Goal: Task Accomplishment & Management: Manage account settings

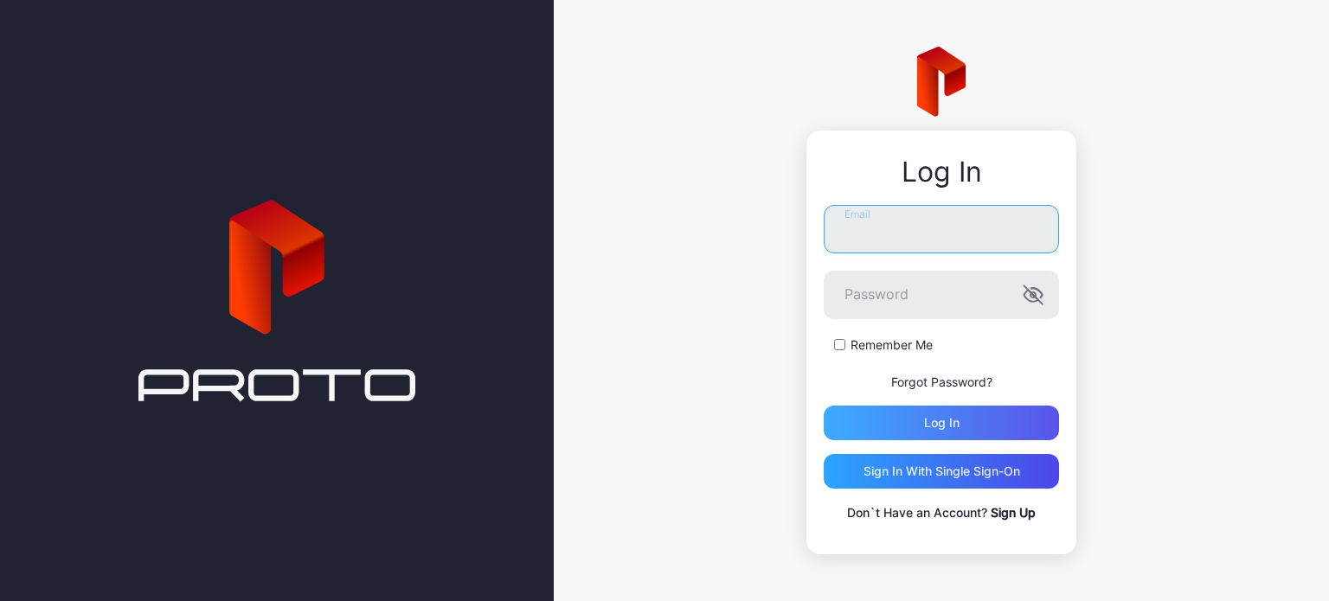
type input "**********"
click at [902, 419] on div "Log in" at bounding box center [941, 423] width 235 height 35
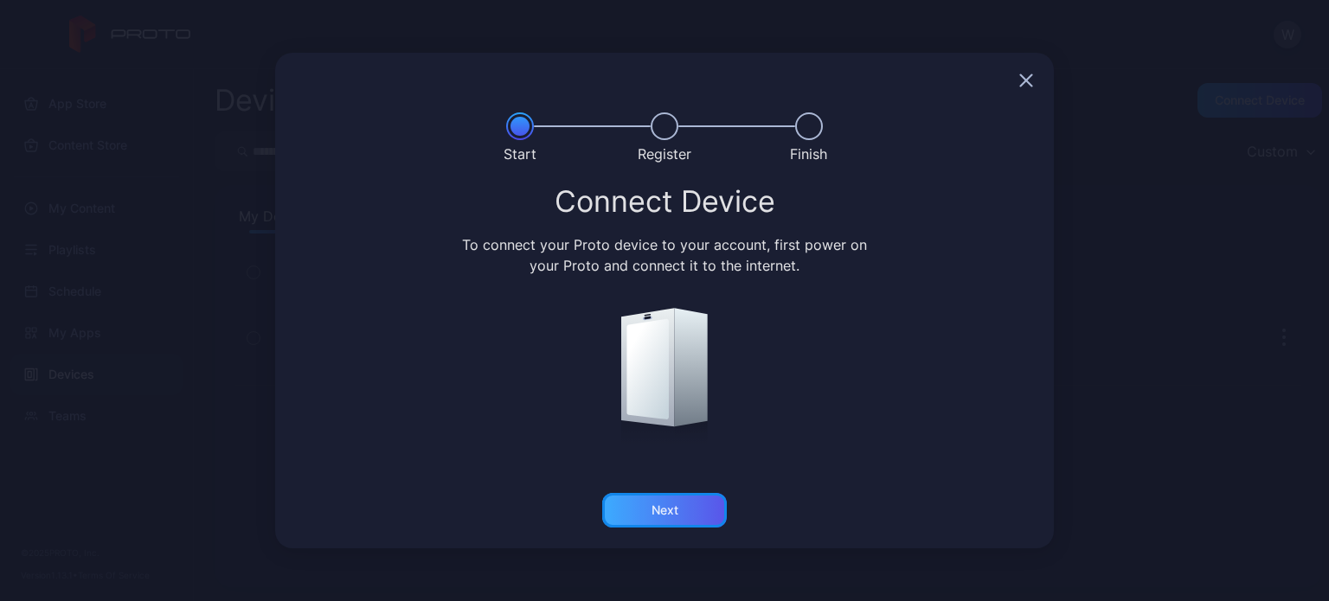
click at [666, 504] on div "Next" at bounding box center [665, 511] width 27 height 14
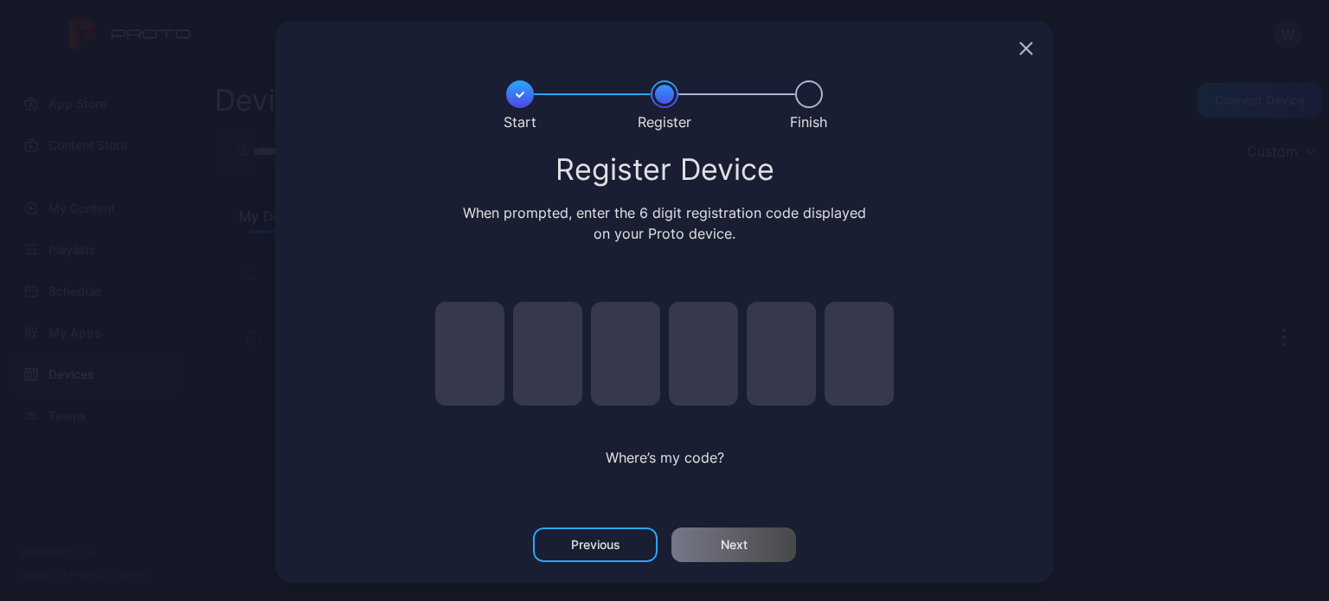
click at [466, 363] on input "pin code 1 of 6" at bounding box center [469, 354] width 69 height 104
type input "*"
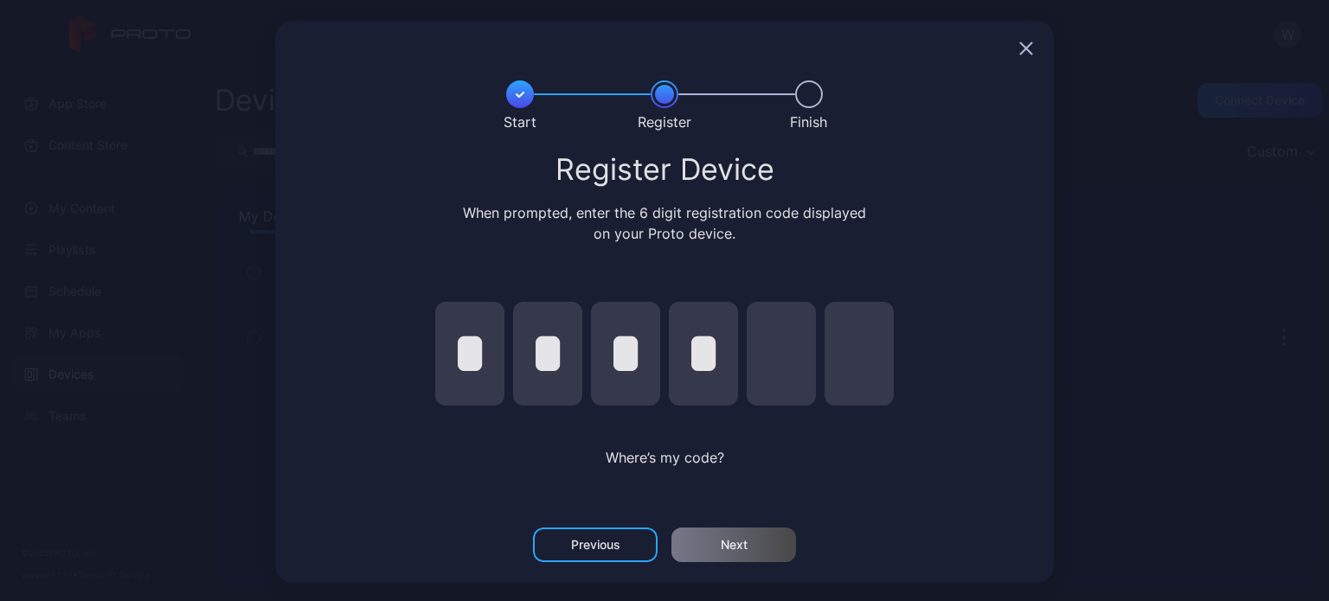
type input "*"
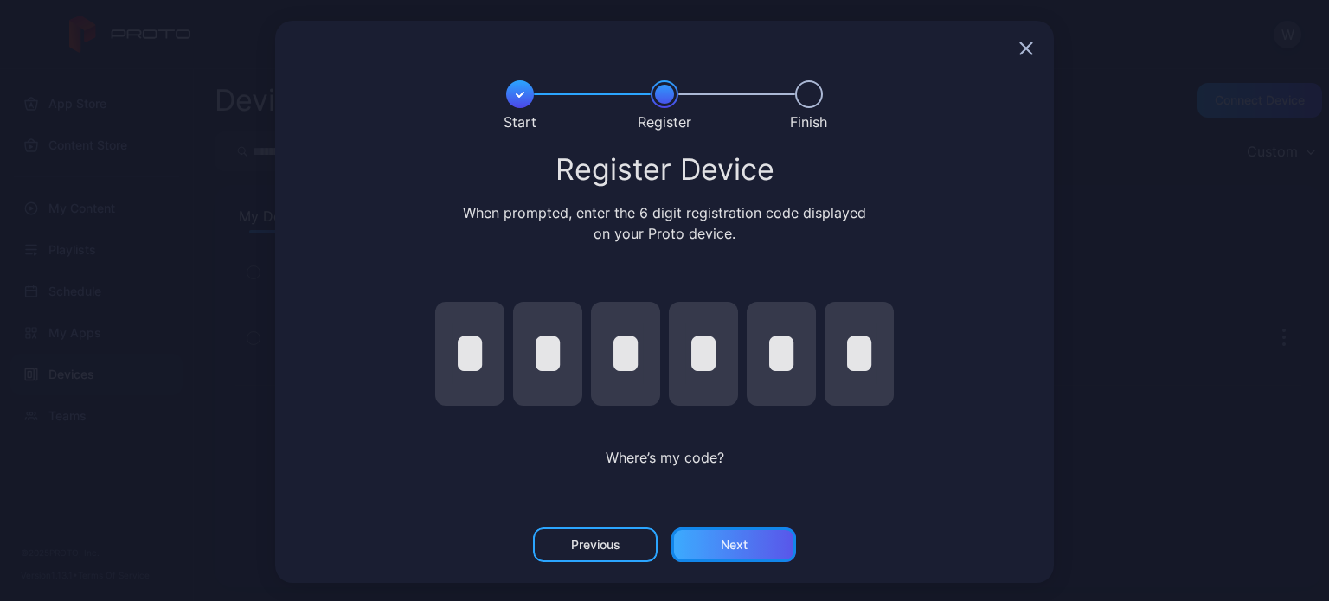
click at [723, 540] on div "Next" at bounding box center [734, 545] width 27 height 14
click at [775, 346] on input "*" at bounding box center [781, 354] width 69 height 104
type input "*"
click at [739, 537] on div "Next" at bounding box center [734, 545] width 125 height 35
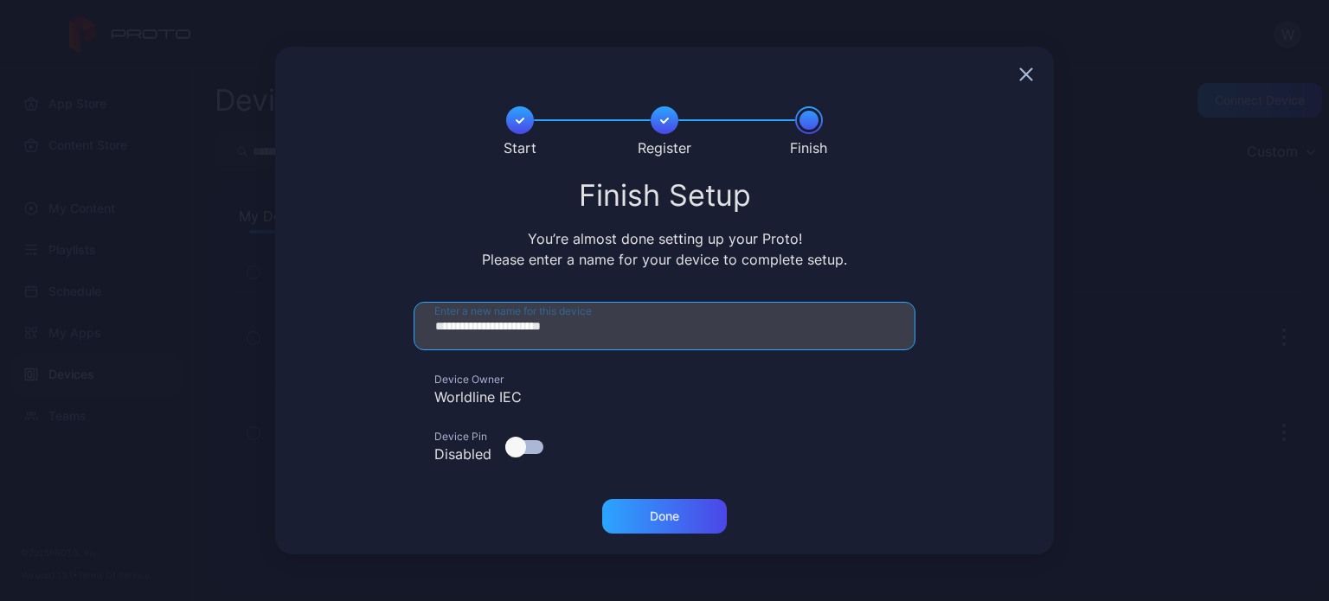
click at [613, 327] on input "**********" at bounding box center [665, 326] width 502 height 48
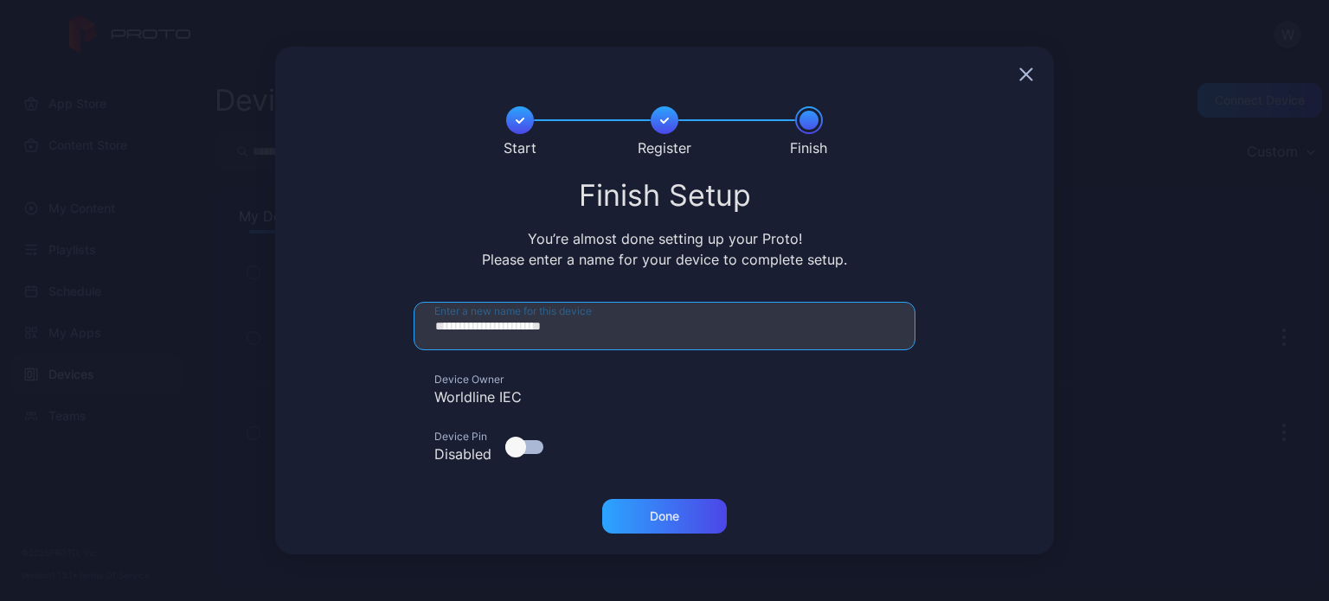
drag, startPoint x: 613, startPoint y: 327, endPoint x: 305, endPoint y: 310, distance: 308.6
click at [305, 310] on form "**********" at bounding box center [664, 390] width 737 height 177
type input "**********"
click at [658, 513] on div "Done" at bounding box center [664, 517] width 29 height 14
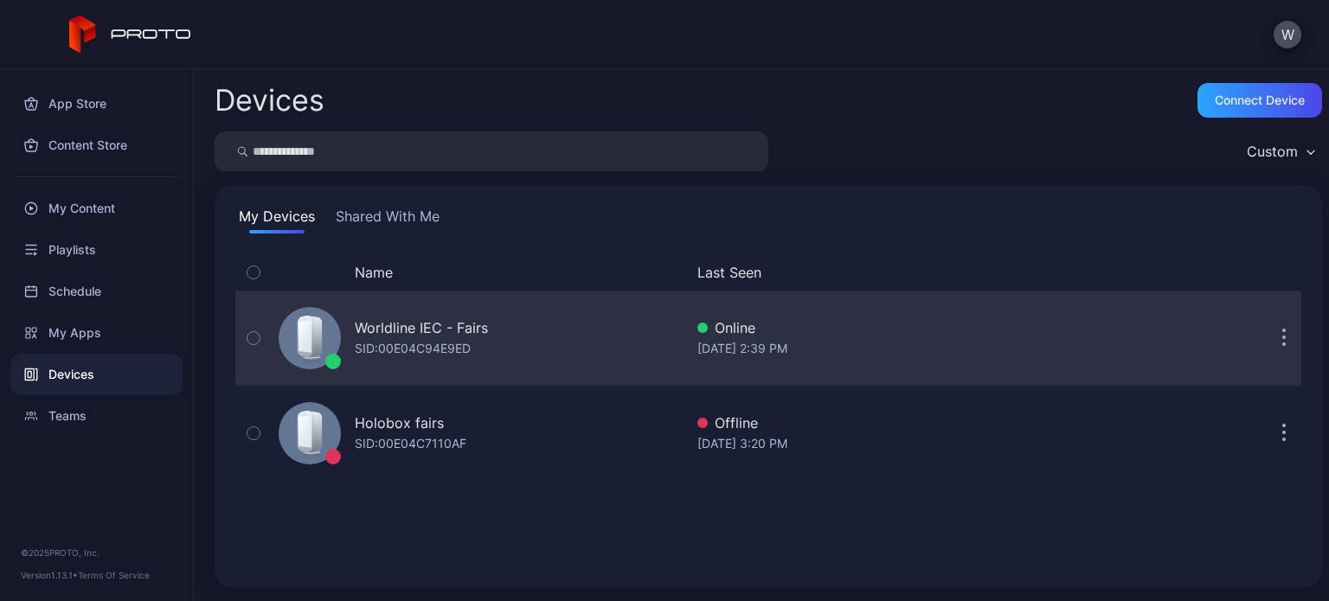
click at [1282, 329] on icon "button" at bounding box center [1284, 339] width 4 height 20
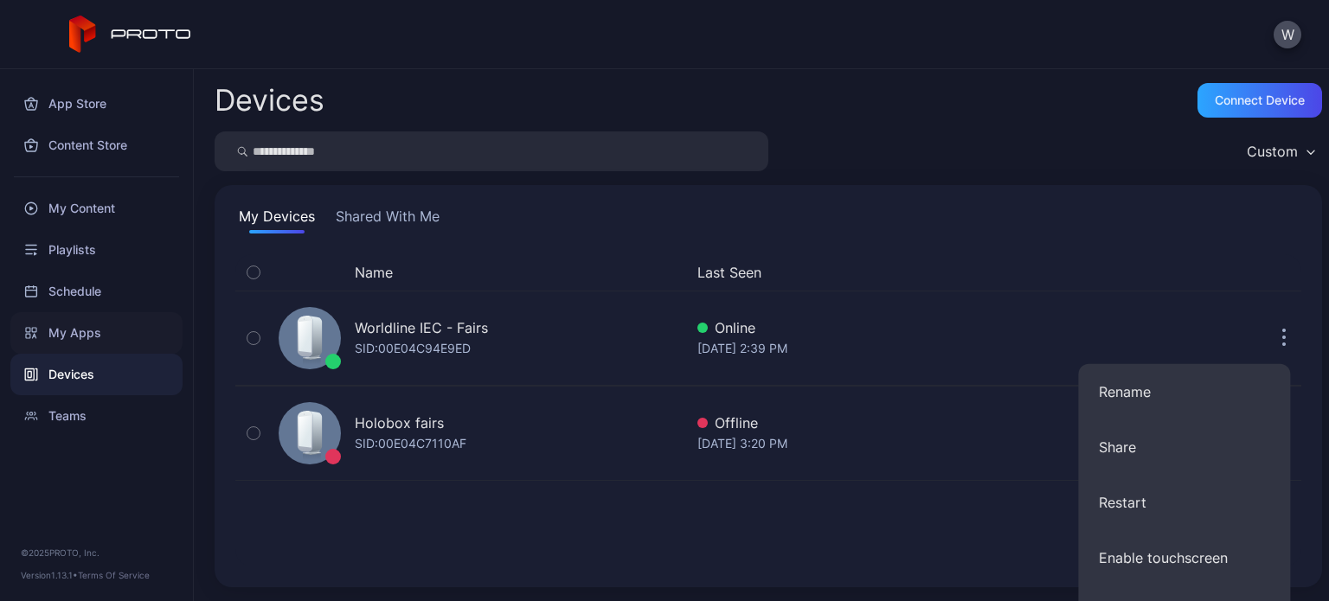
click at [55, 334] on div "My Apps" at bounding box center [96, 333] width 172 height 42
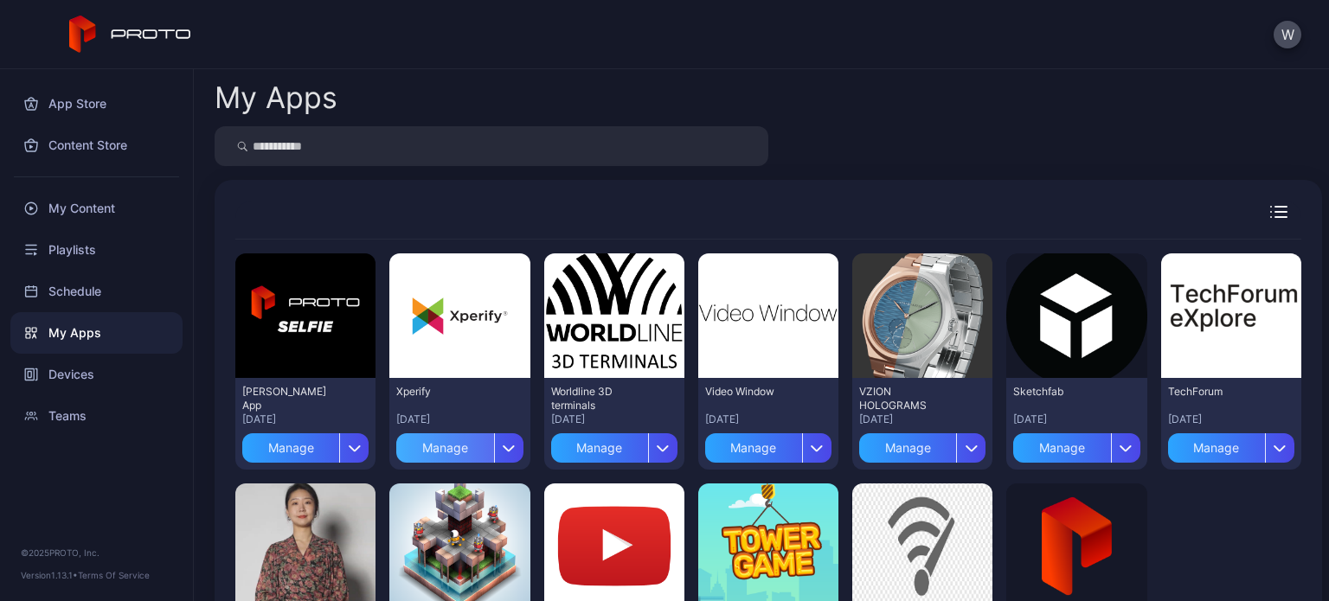
click at [464, 446] on div "Manage" at bounding box center [444, 448] width 97 height 29
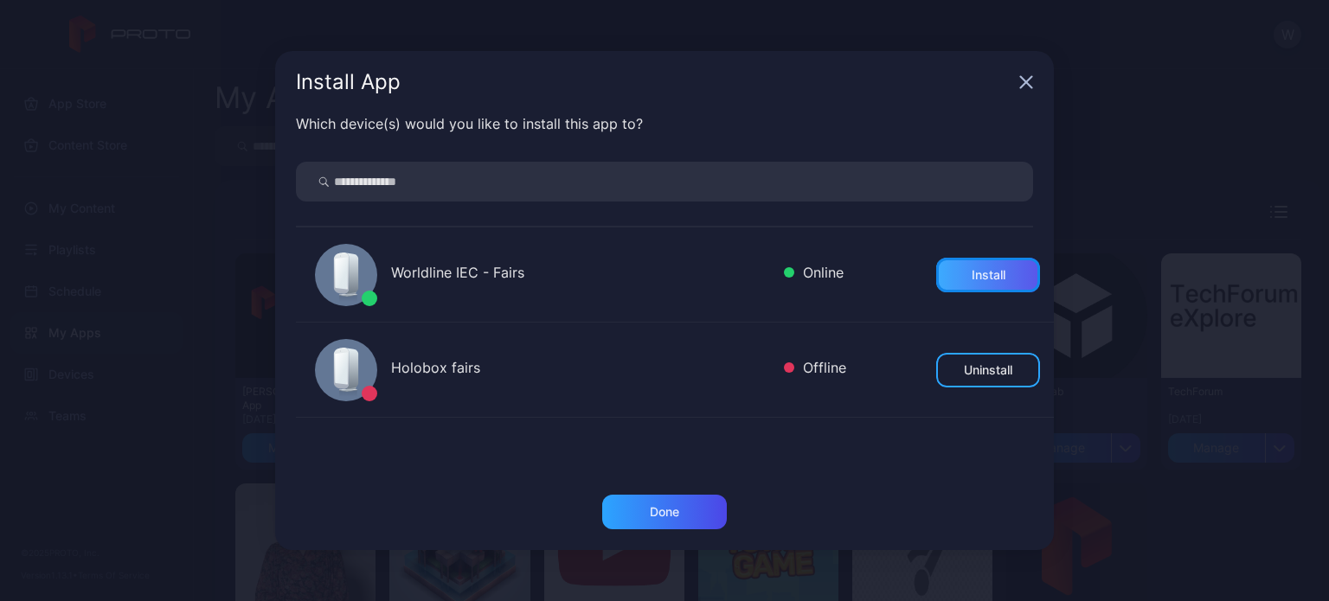
click at [972, 276] on div "Install" at bounding box center [989, 275] width 34 height 14
click at [1025, 80] on icon "button" at bounding box center [1026, 82] width 11 height 11
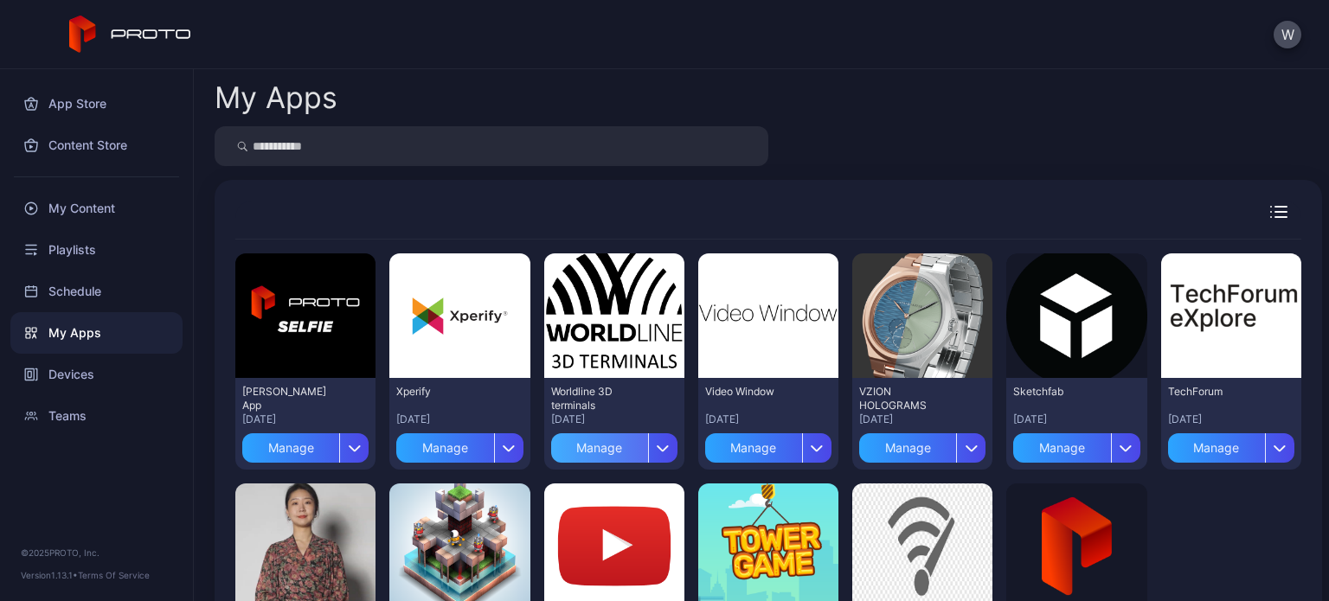
click at [620, 441] on div "Manage" at bounding box center [599, 448] width 97 height 29
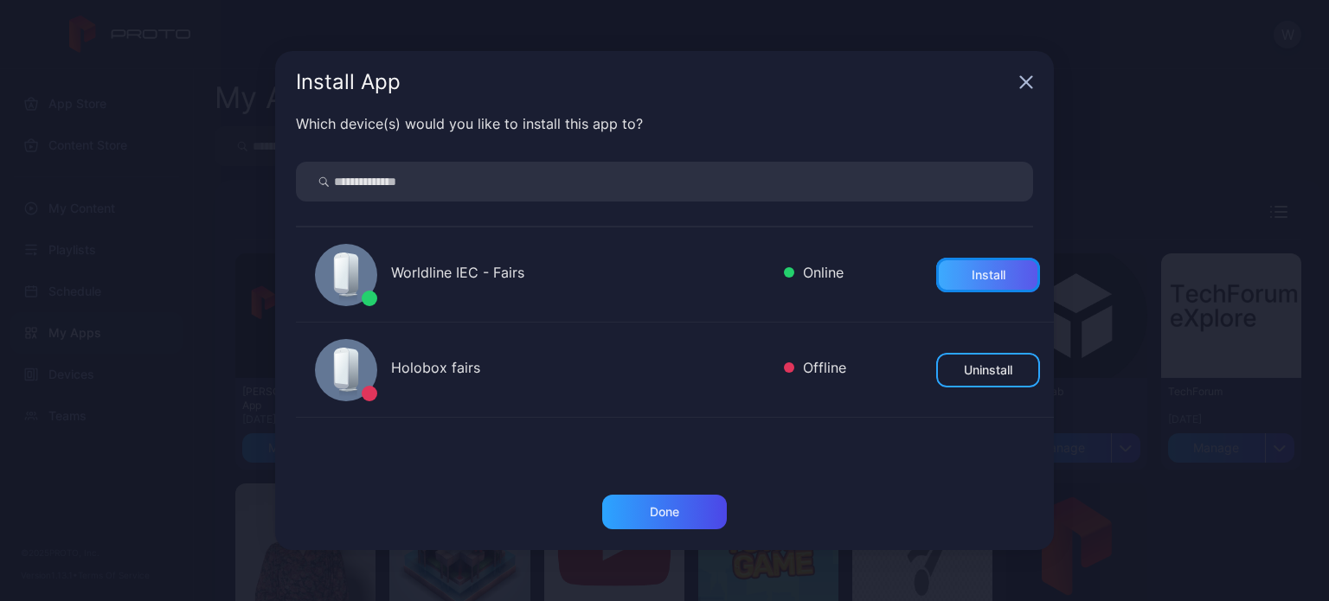
click at [976, 268] on div "Install" at bounding box center [989, 275] width 34 height 14
click at [1022, 83] on icon "button" at bounding box center [1026, 82] width 14 height 14
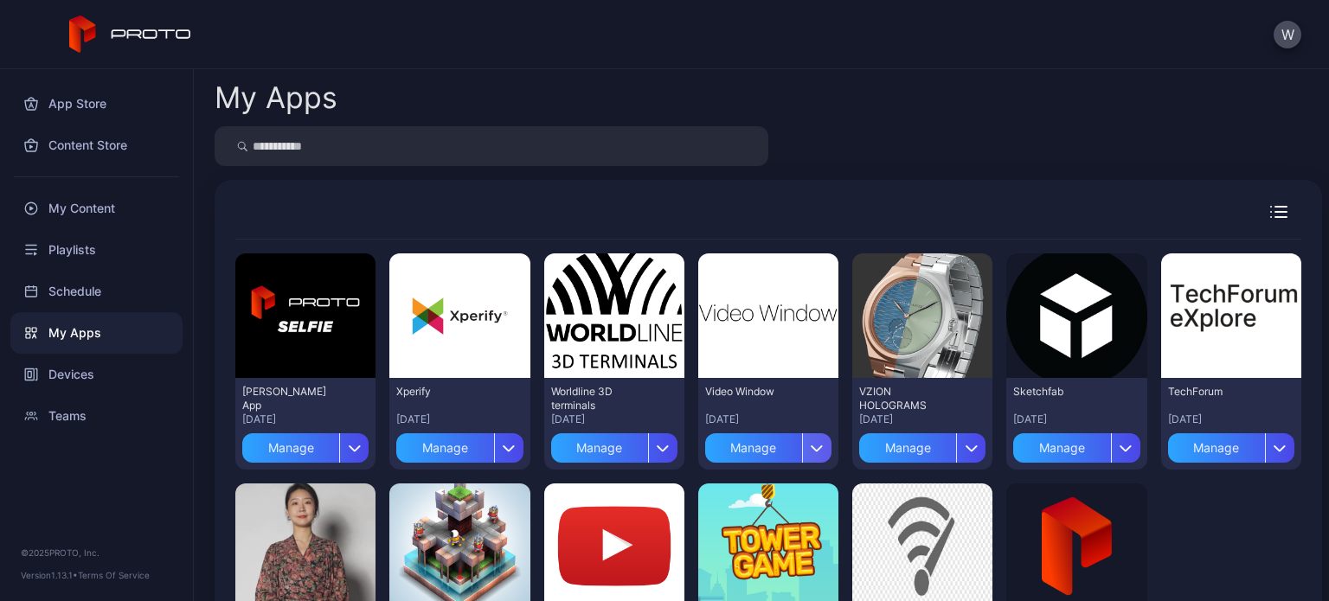
click at [811, 446] on icon "button" at bounding box center [817, 448] width 13 height 7
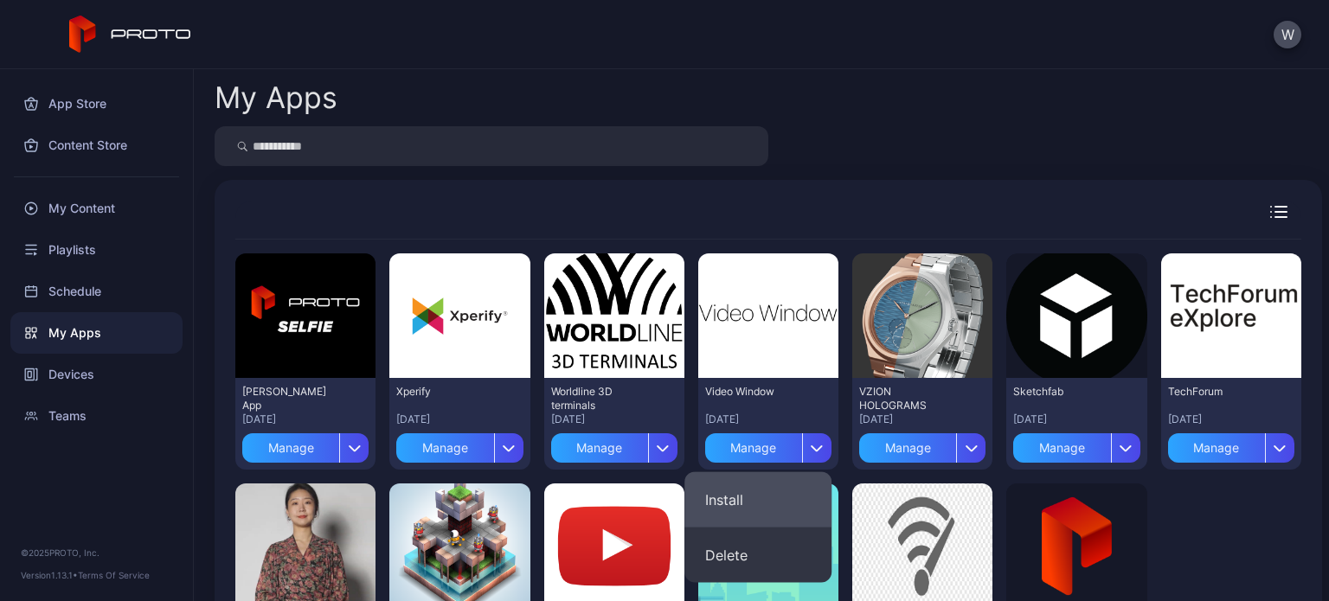
click at [735, 492] on button "Install" at bounding box center [758, 499] width 147 height 55
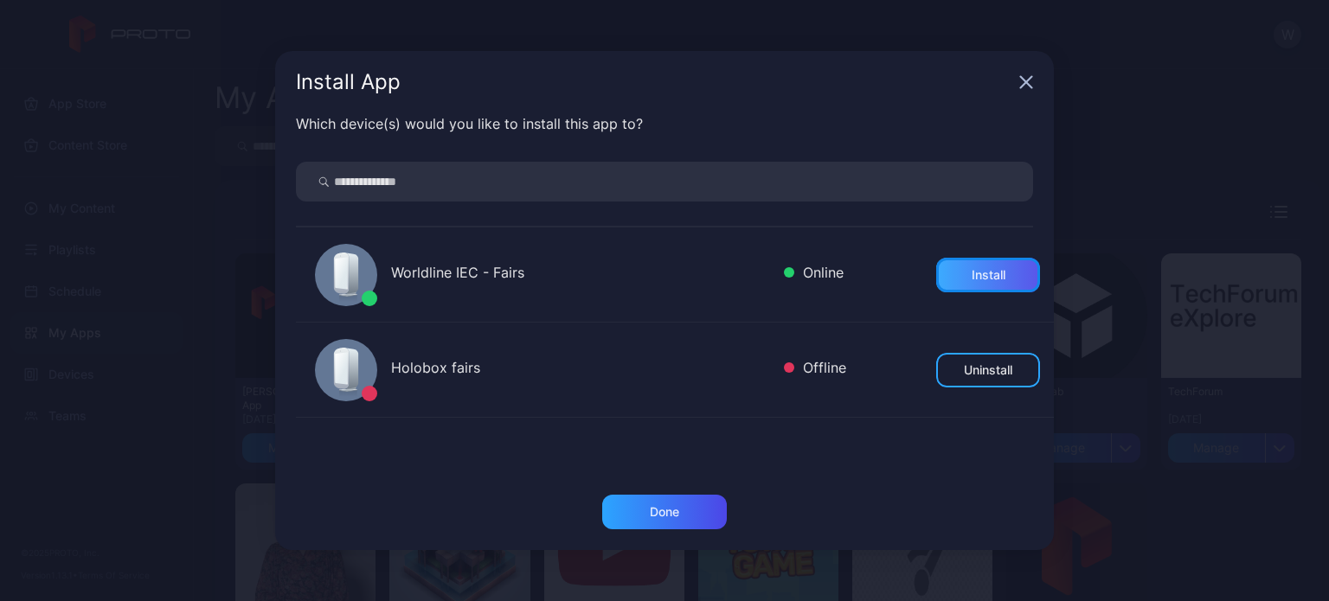
click at [972, 271] on div "Install" at bounding box center [989, 275] width 34 height 14
click at [1031, 79] on icon "button" at bounding box center [1026, 82] width 11 height 11
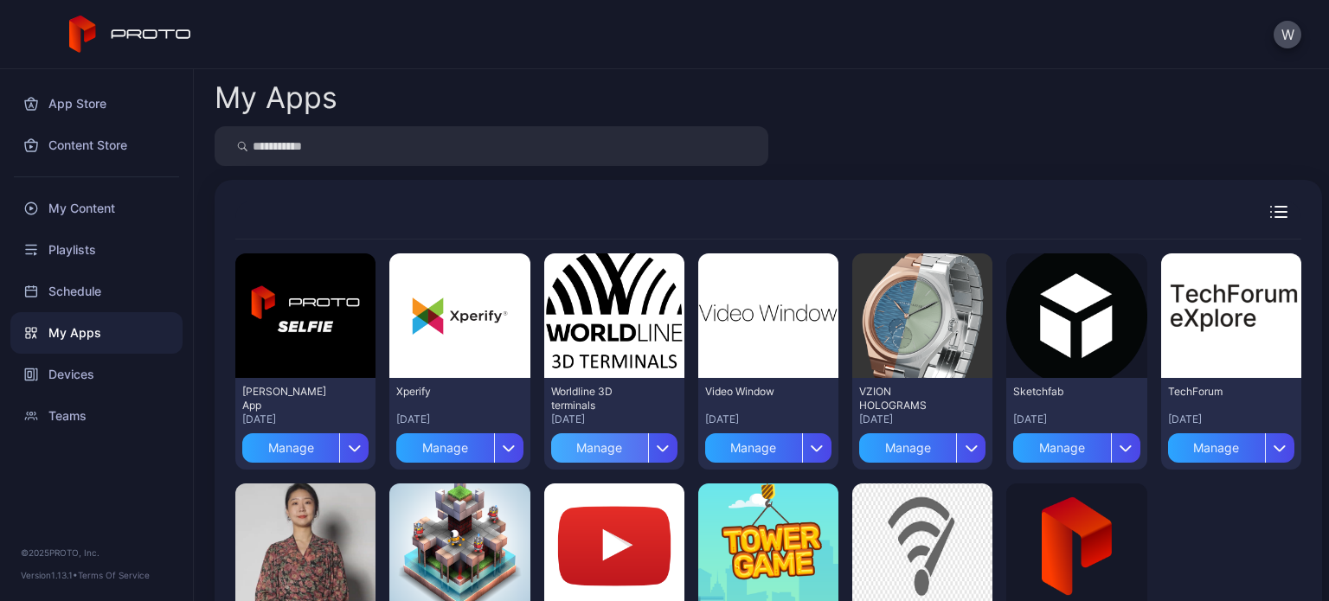
scroll to position [148, 0]
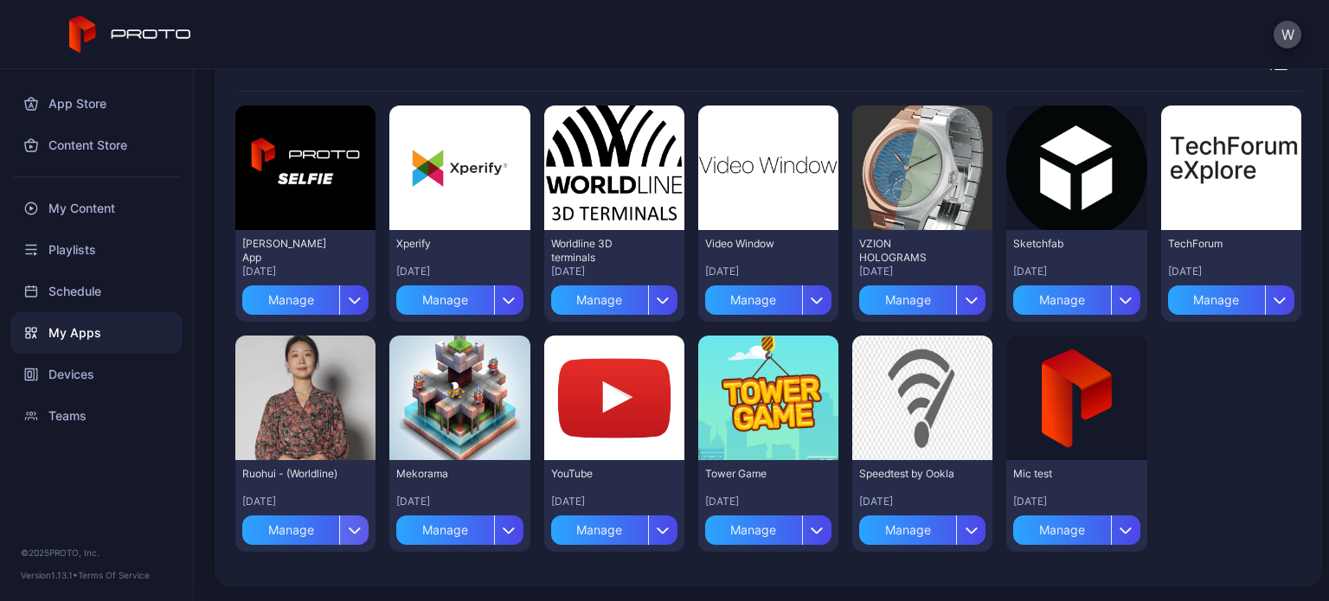
click at [341, 528] on div "button" at bounding box center [353, 530] width 29 height 29
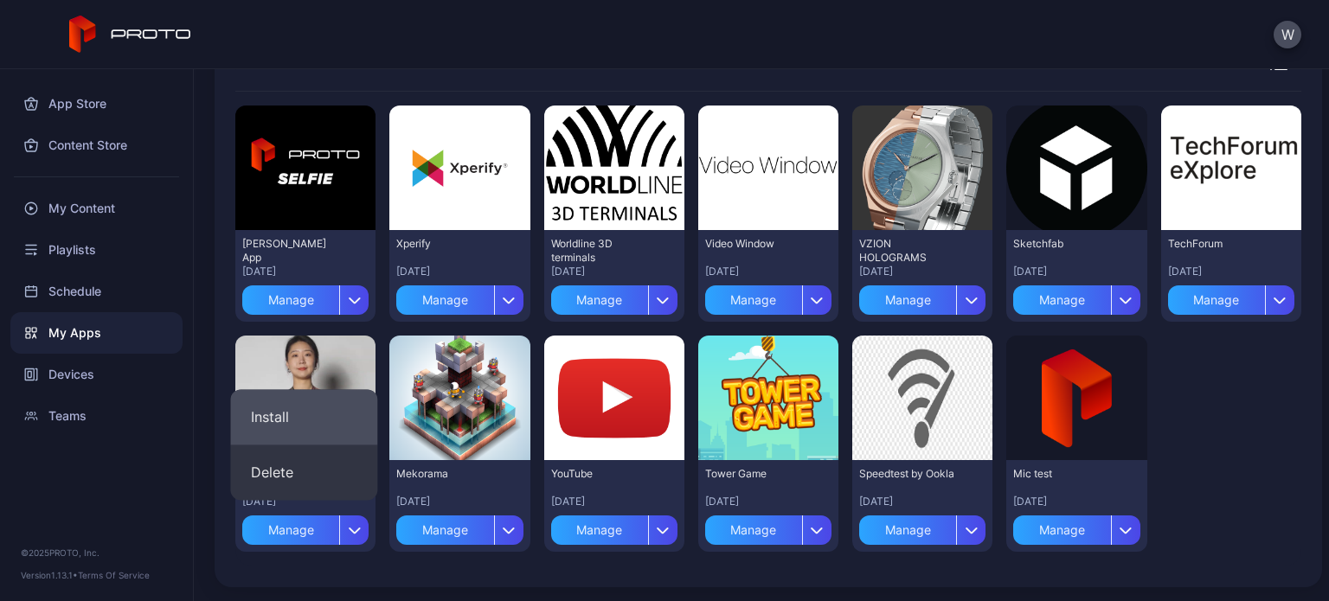
click at [254, 408] on button "Install" at bounding box center [303, 416] width 147 height 55
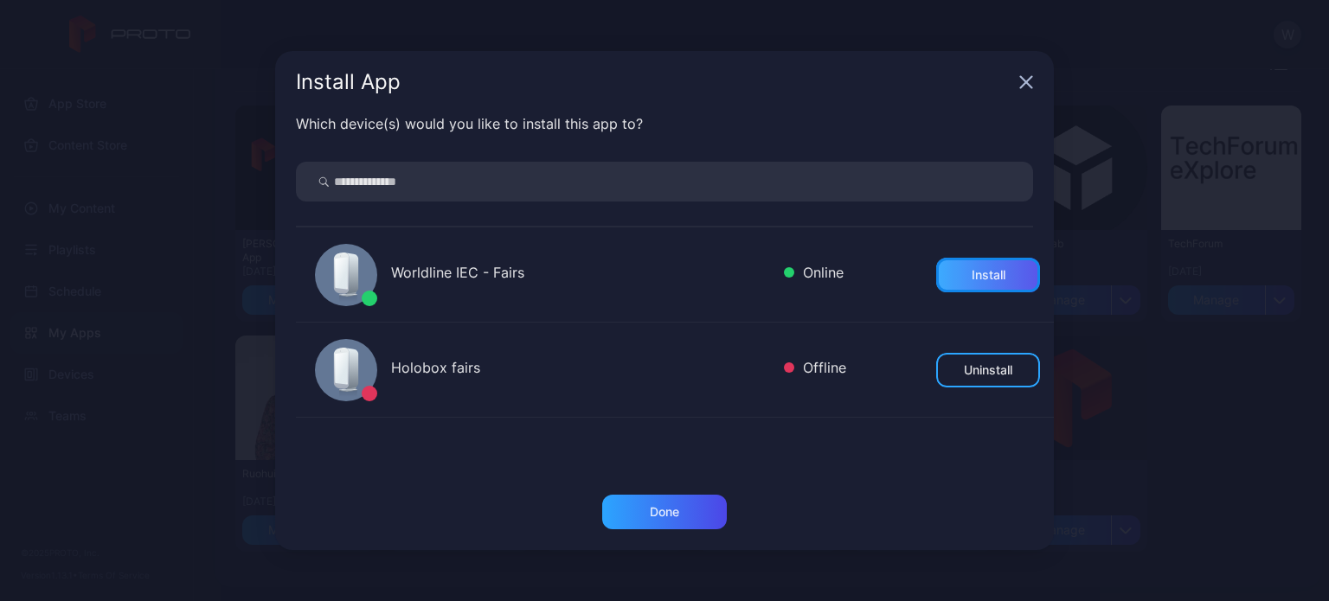
click at [948, 273] on div "Install" at bounding box center [988, 275] width 104 height 35
click at [1015, 98] on div "Install App" at bounding box center [664, 82] width 779 height 62
click at [1025, 85] on icon "button" at bounding box center [1026, 82] width 11 height 11
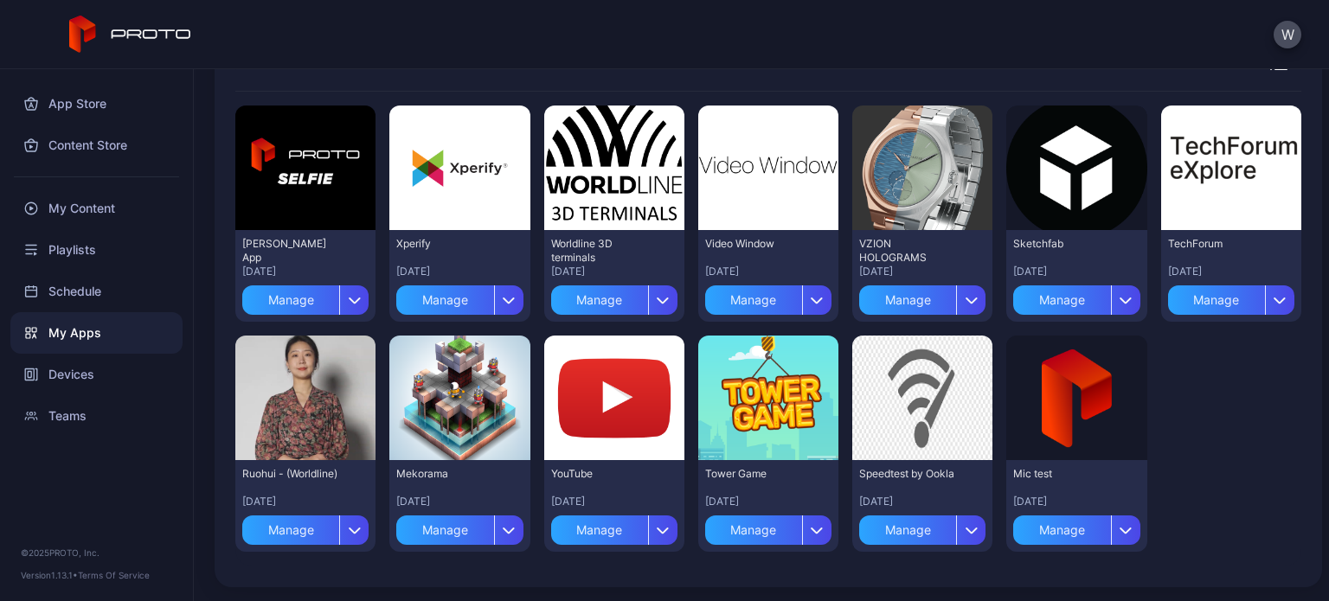
click at [1000, 37] on div "W" at bounding box center [664, 34] width 1329 height 69
click at [991, 41] on div "W" at bounding box center [664, 34] width 1329 height 69
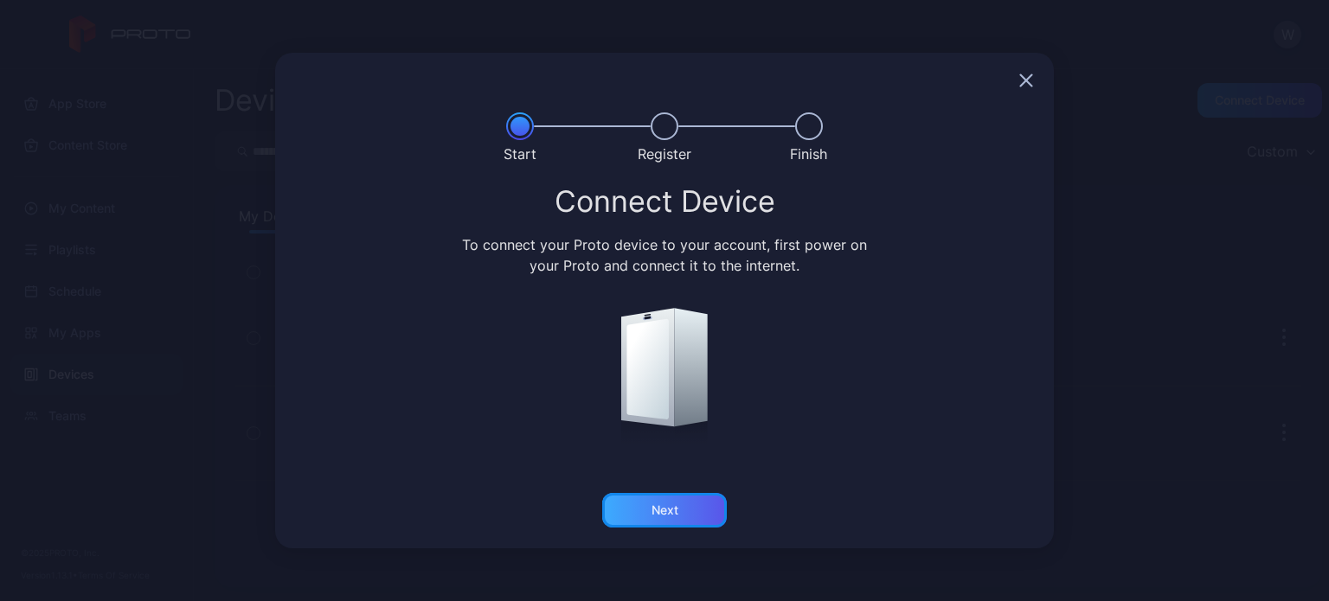
click at [671, 517] on div "Next" at bounding box center [665, 511] width 27 height 14
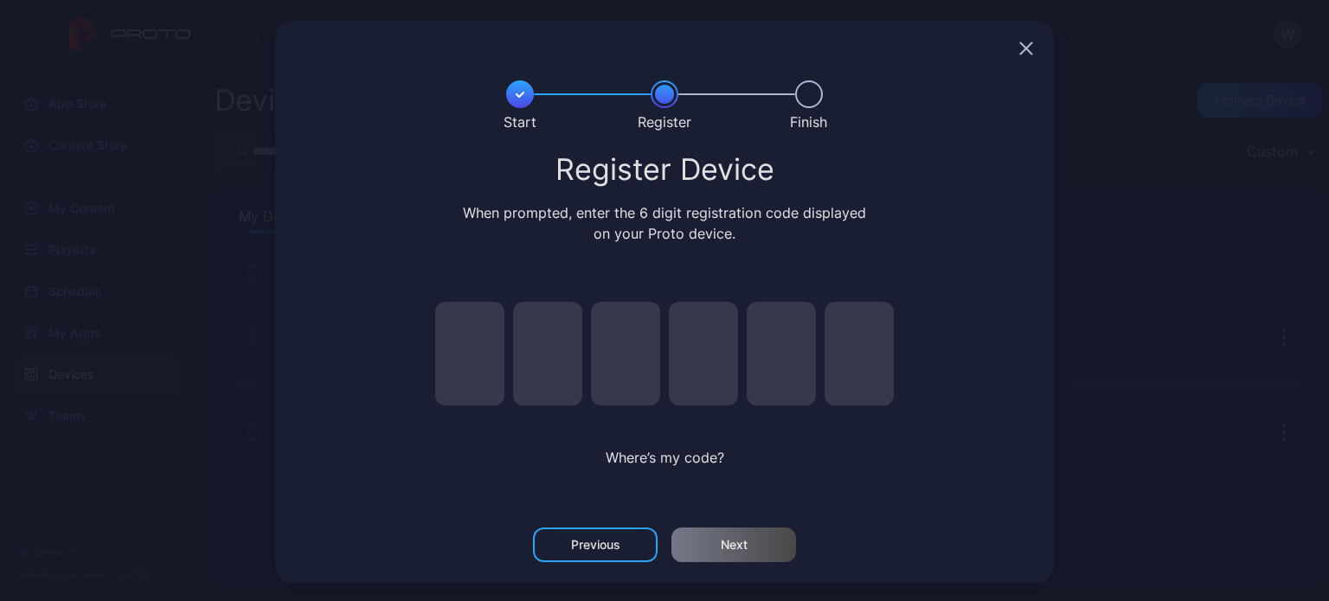
click at [485, 338] on input "pin code 1 of 6" at bounding box center [469, 354] width 69 height 104
type input "*"
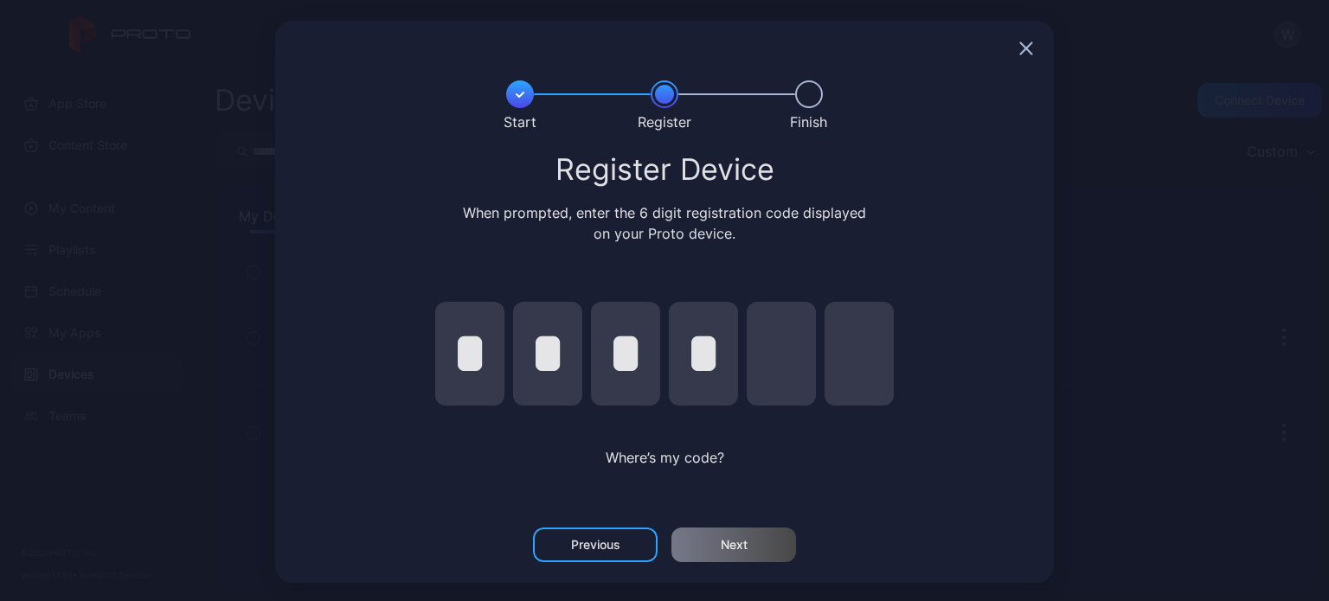
type input "*"
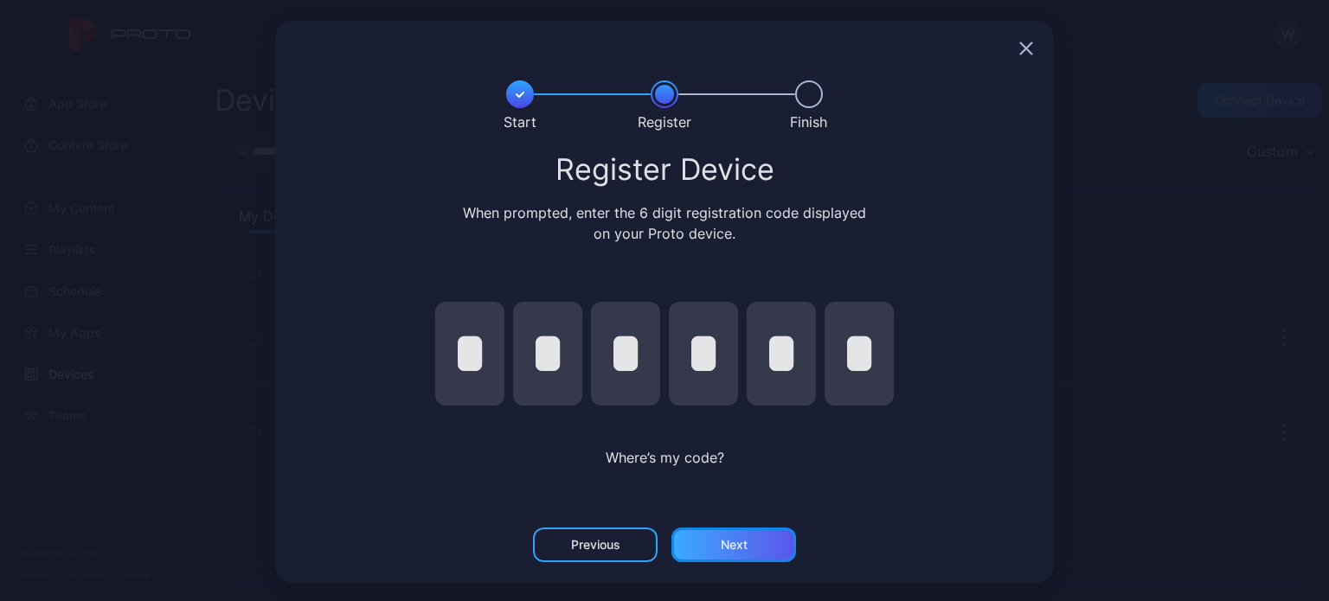
click at [737, 548] on div "Next" at bounding box center [734, 545] width 125 height 35
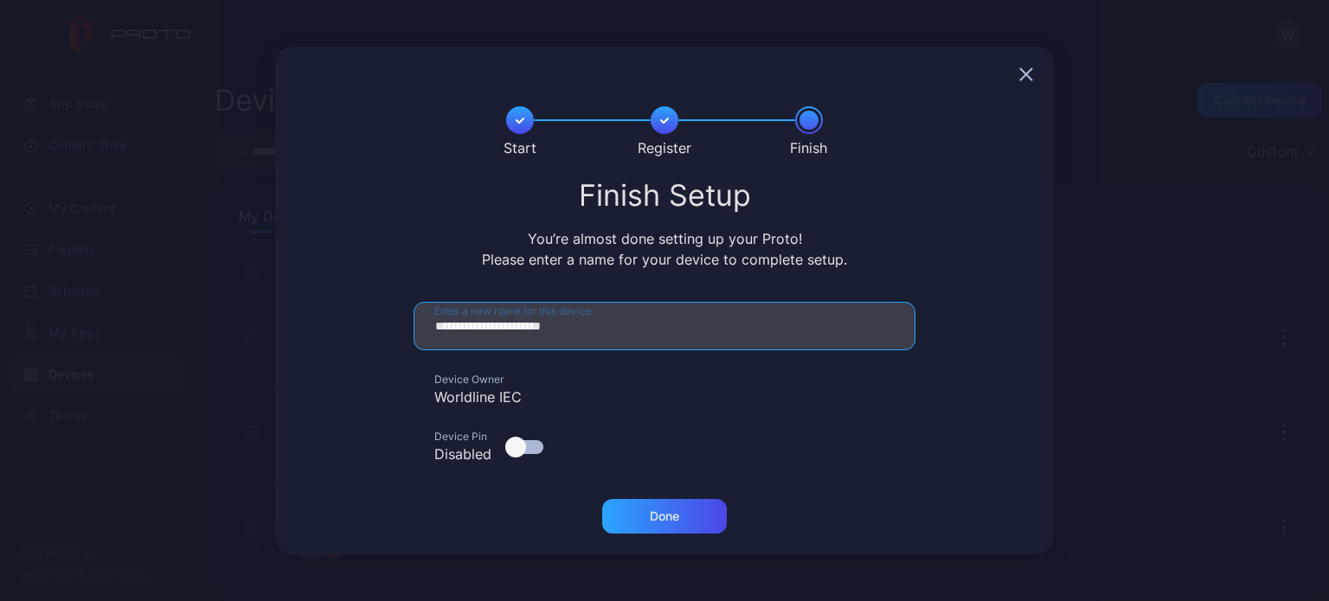
drag, startPoint x: 602, startPoint y: 328, endPoint x: 592, endPoint y: 318, distance: 14.7
click at [592, 318] on input "**********" at bounding box center [665, 326] width 502 height 48
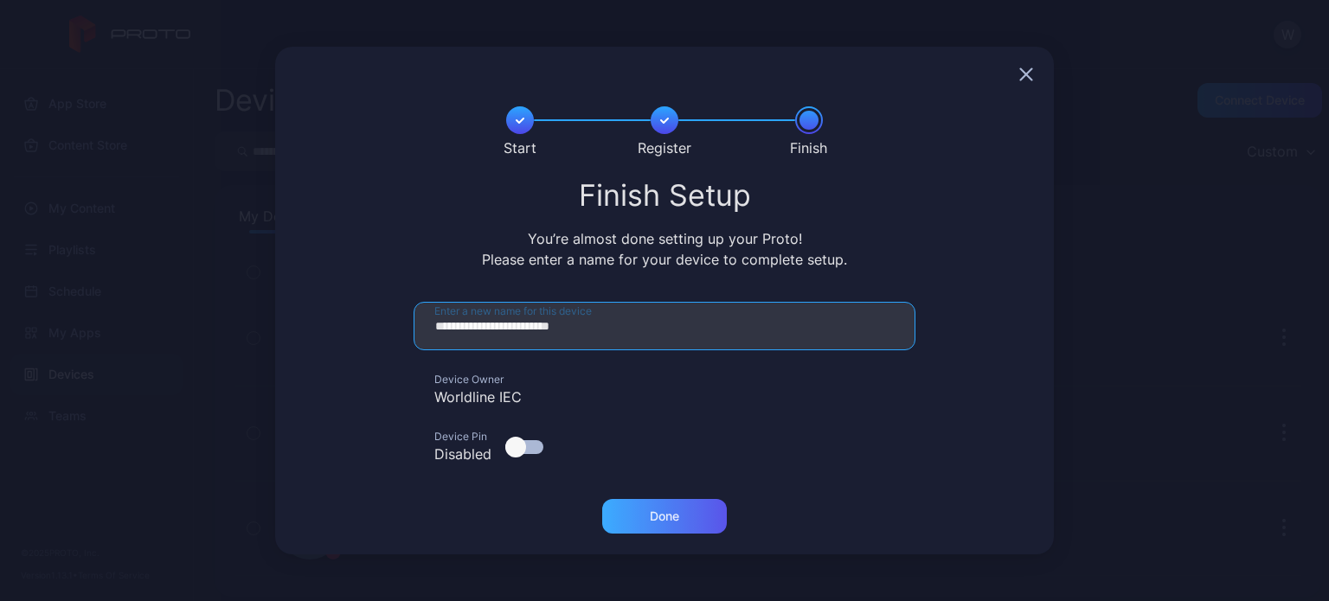
type input "**********"
click at [663, 518] on div "Done" at bounding box center [664, 517] width 29 height 14
